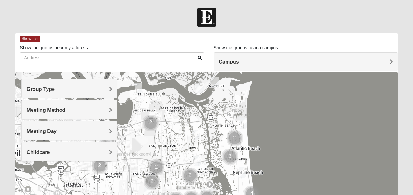
click at [86, 88] on h4 "Group Type" at bounding box center [68, 89] width 85 height 6
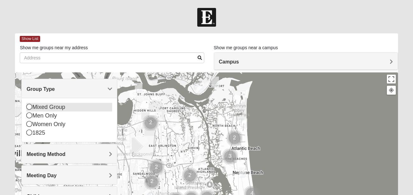
click at [64, 109] on div "Mixed Group" at bounding box center [68, 107] width 85 height 9
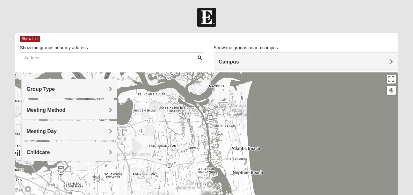
click at [69, 113] on h4 "Meeting Method" at bounding box center [68, 110] width 85 height 6
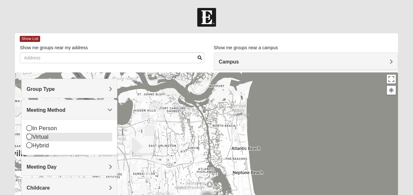
click at [60, 135] on div "Virtual" at bounding box center [68, 137] width 85 height 9
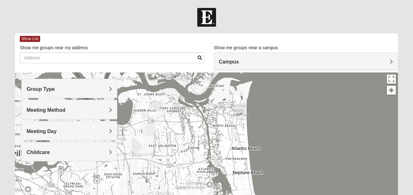
click at [70, 133] on h4 "Meeting Day" at bounding box center [68, 132] width 85 height 6
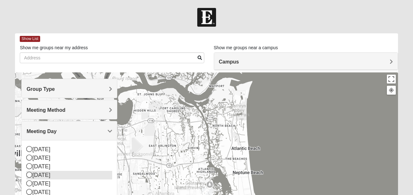
click at [56, 174] on div "[DATE]" at bounding box center [68, 175] width 85 height 9
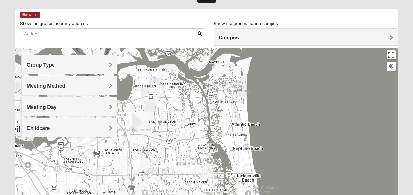
scroll to position [24, 0]
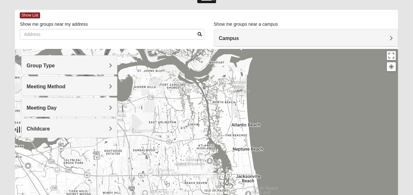
click at [326, 40] on h4 "Campus" at bounding box center [306, 38] width 174 height 6
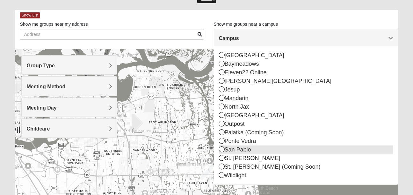
click at [248, 149] on div "San Pablo" at bounding box center [306, 150] width 174 height 9
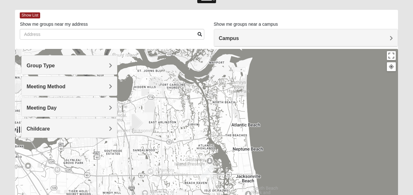
click at [239, 38] on span "Campus" at bounding box center [229, 38] width 20 height 5
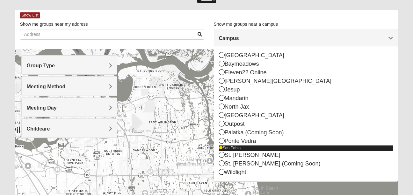
click at [220, 147] on icon at bounding box center [221, 148] width 4 height 4
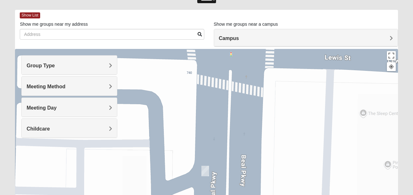
click at [97, 69] on h4 "Group Type" at bounding box center [68, 66] width 85 height 6
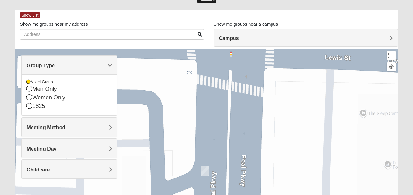
click at [102, 129] on h4 "Meeting Method" at bounding box center [68, 128] width 85 height 6
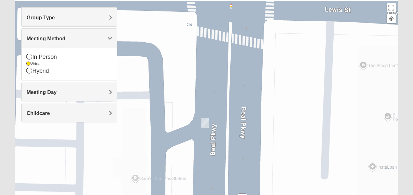
scroll to position [58, 0]
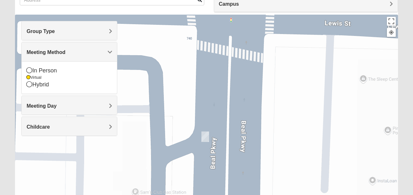
click at [71, 124] on h4 "Childcare" at bounding box center [68, 127] width 85 height 6
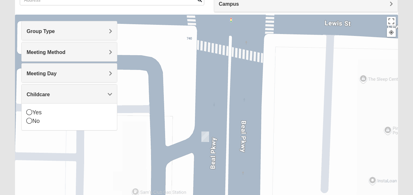
click at [71, 124] on div "No" at bounding box center [68, 121] width 85 height 9
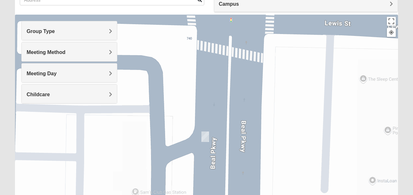
click at [82, 74] on h4 "Meeting Day" at bounding box center [68, 74] width 85 height 6
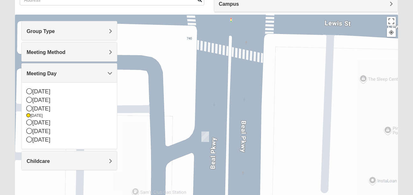
click at [84, 61] on div "Meeting Method" at bounding box center [69, 51] width 95 height 19
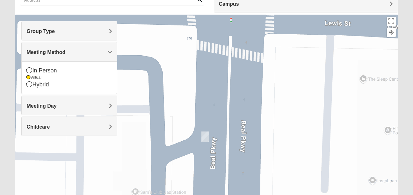
click at [85, 33] on h4 "Group Type" at bounding box center [68, 31] width 85 height 6
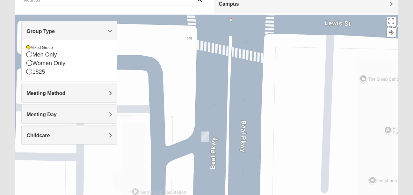
click at [162, 63] on div at bounding box center [206, 142] width 382 height 255
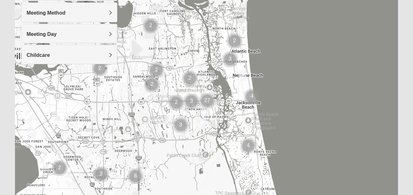
scroll to position [103, 0]
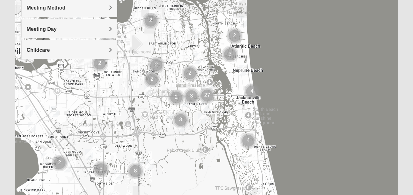
click at [179, 101] on img "Cluster of 2 groups" at bounding box center [176, 98] width 16 height 16
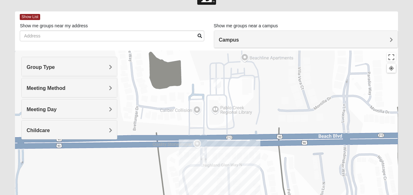
scroll to position [0, 0]
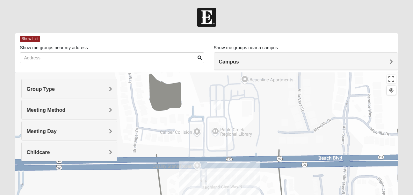
click at [378, 61] on h4 "Campus" at bounding box center [306, 62] width 174 height 6
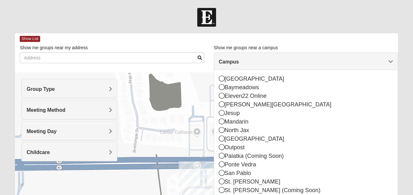
click at [118, 3] on body "Log In Find A Group Error Show List Loading Groups" at bounding box center [206, 175] width 413 height 351
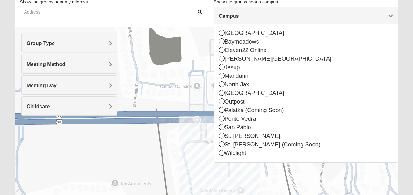
scroll to position [41, 0]
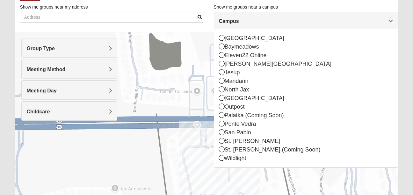
click at [239, 22] on span "Campus" at bounding box center [229, 20] width 20 height 5
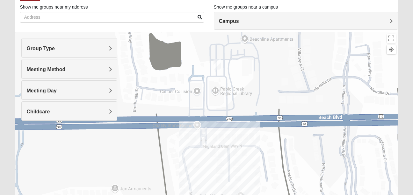
click at [83, 72] on h4 "Meeting Method" at bounding box center [68, 70] width 85 height 6
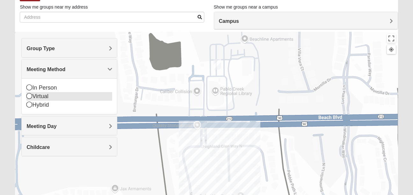
click at [71, 92] on div "Virtual" at bounding box center [68, 96] width 85 height 9
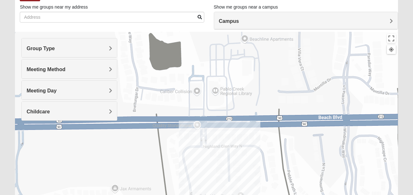
click at [90, 49] on h4 "Group Type" at bounding box center [68, 49] width 85 height 6
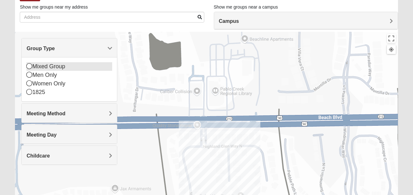
click at [82, 66] on div "Mixed Group" at bounding box center [68, 66] width 85 height 9
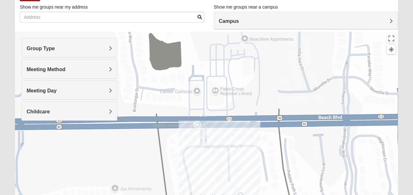
click at [72, 92] on h4 "Meeting Day" at bounding box center [68, 91] width 85 height 6
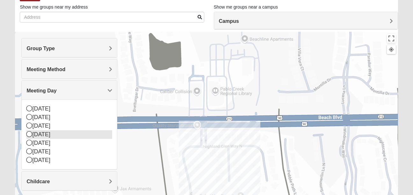
click at [57, 137] on div "[DATE]" at bounding box center [68, 135] width 85 height 9
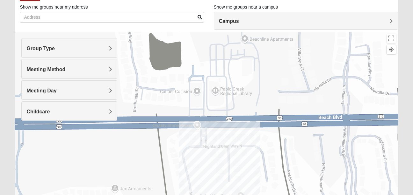
click at [66, 118] on div "Childcare" at bounding box center [69, 111] width 95 height 19
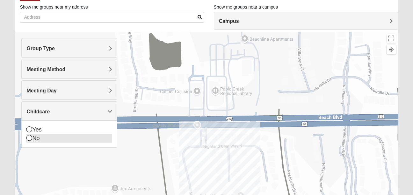
click at [59, 140] on div "No" at bounding box center [68, 138] width 85 height 9
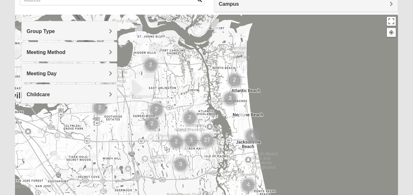
scroll to position [57, 0]
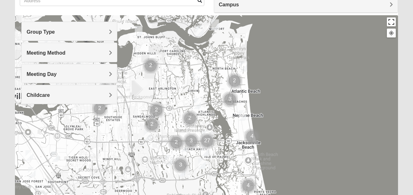
click at [389, 26] on button "Toggle fullscreen view" at bounding box center [391, 22] width 9 height 9
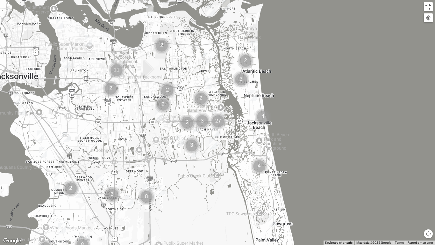
click at [201, 118] on img "Cluster of 3 groups" at bounding box center [202, 121] width 16 height 16
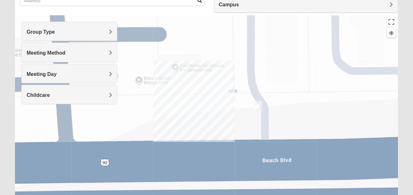
click at [95, 46] on div "Meeting Method" at bounding box center [69, 52] width 95 height 19
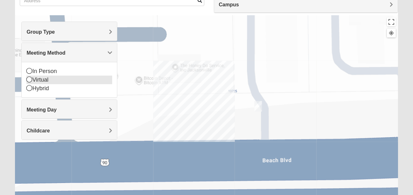
click at [76, 79] on div "Virtual" at bounding box center [68, 80] width 85 height 9
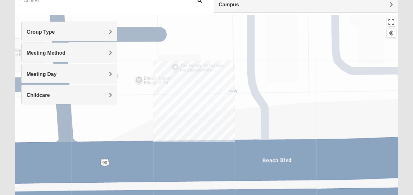
click at [88, 37] on div "Group Type" at bounding box center [69, 31] width 95 height 19
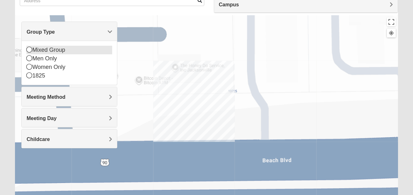
click at [80, 52] on div "Mixed Group" at bounding box center [68, 50] width 85 height 9
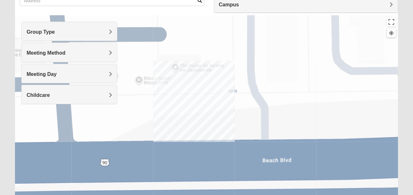
click at [66, 78] on div "Meeting Day" at bounding box center [69, 73] width 95 height 19
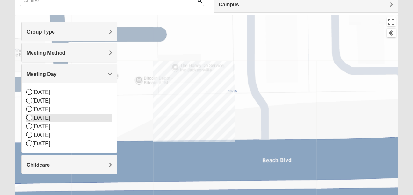
click at [46, 117] on div "[DATE]" at bounding box center [68, 118] width 85 height 9
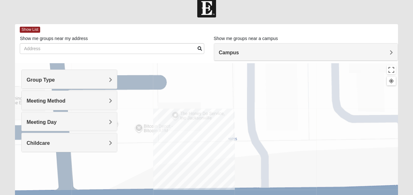
scroll to position [8, 0]
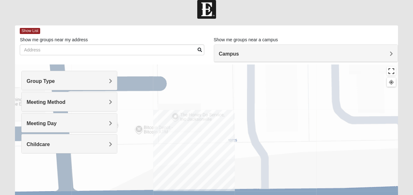
click at [391, 68] on button "Toggle fullscreen view" at bounding box center [391, 71] width 9 height 9
